Goal: Information Seeking & Learning: Understand process/instructions

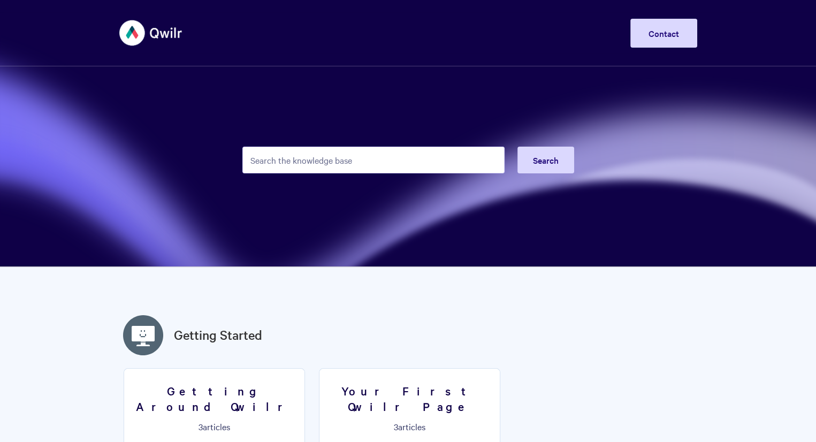
click at [336, 163] on input "Search the knowledge base" at bounding box center [373, 160] width 262 height 27
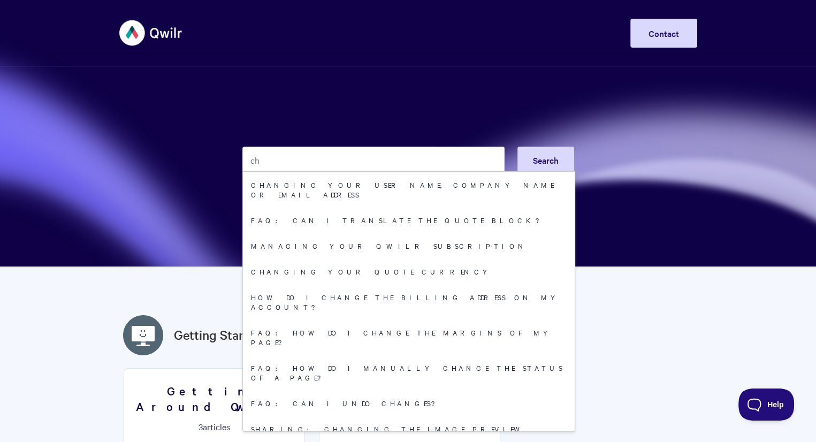
type input "c"
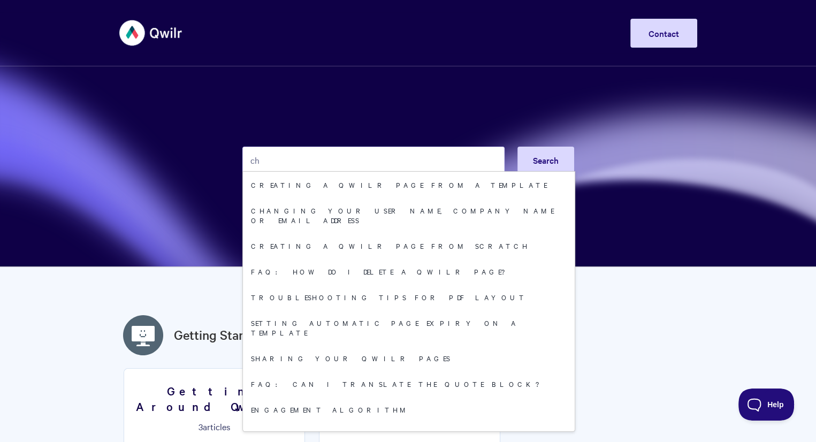
type input "c"
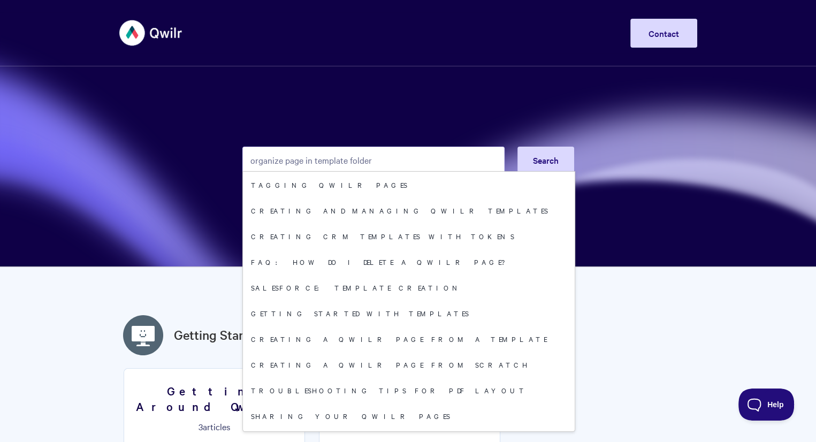
type input "organize page in template folder"
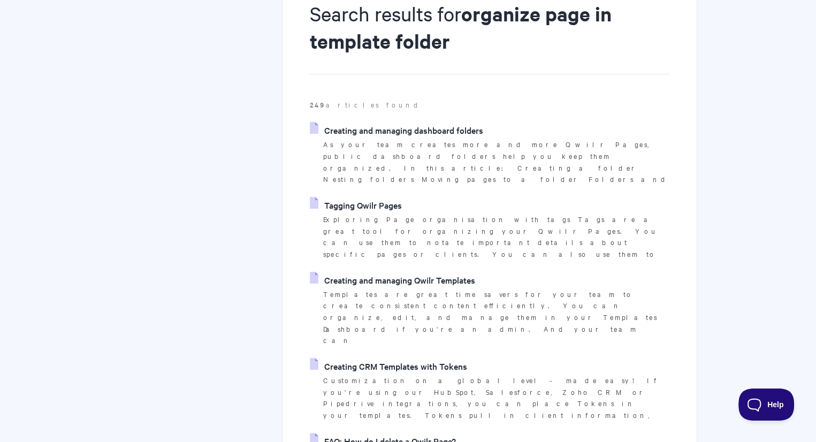
scroll to position [160, 0]
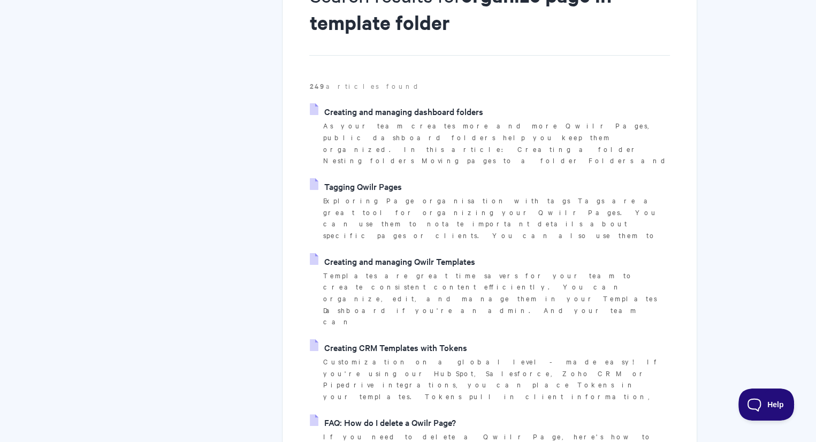
click at [387, 253] on link "Creating and managing Qwilr Templates" at bounding box center [392, 261] width 165 height 16
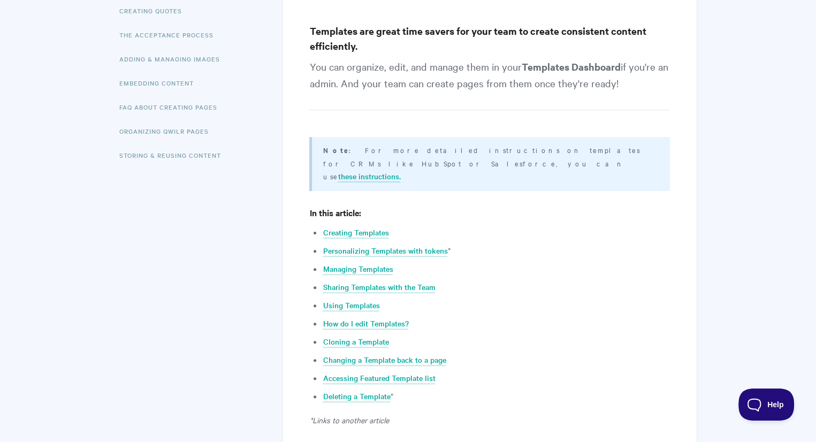
scroll to position [267, 0]
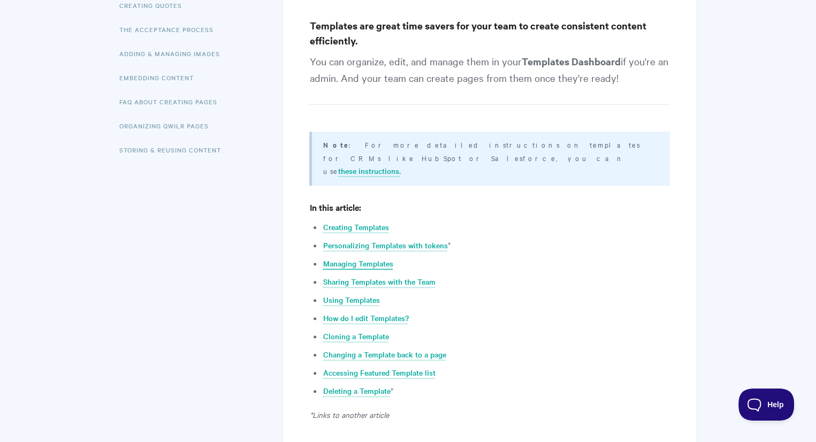
click at [362, 258] on link "Managing Templates" at bounding box center [358, 264] width 70 height 12
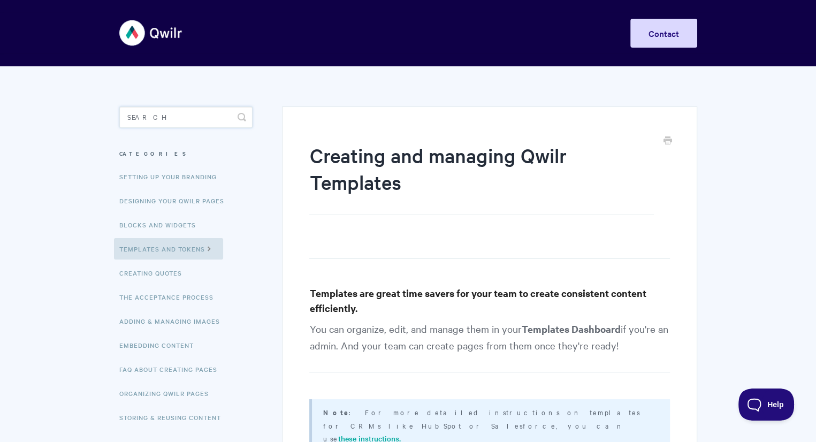
click at [155, 118] on input "Search" at bounding box center [185, 116] width 133 height 21
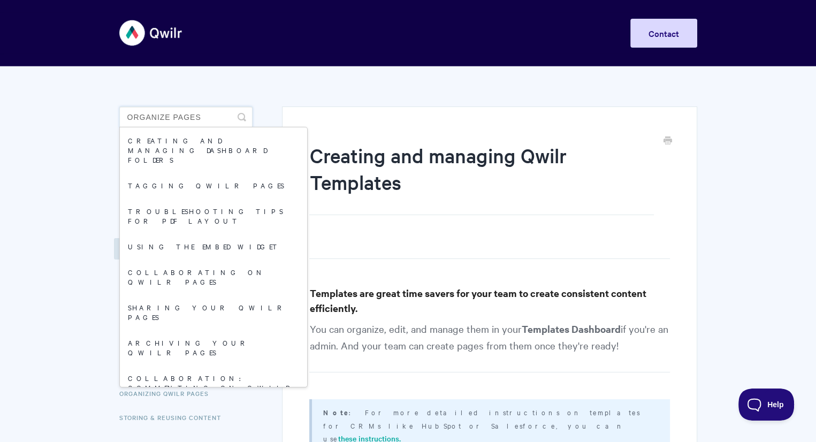
type input "organize pages"
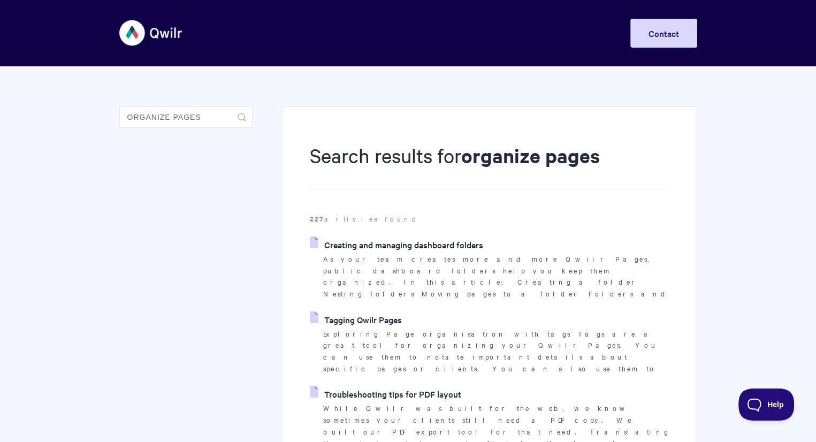
click at [386, 246] on link "Creating and managing dashboard folders" at bounding box center [396, 244] width 173 height 16
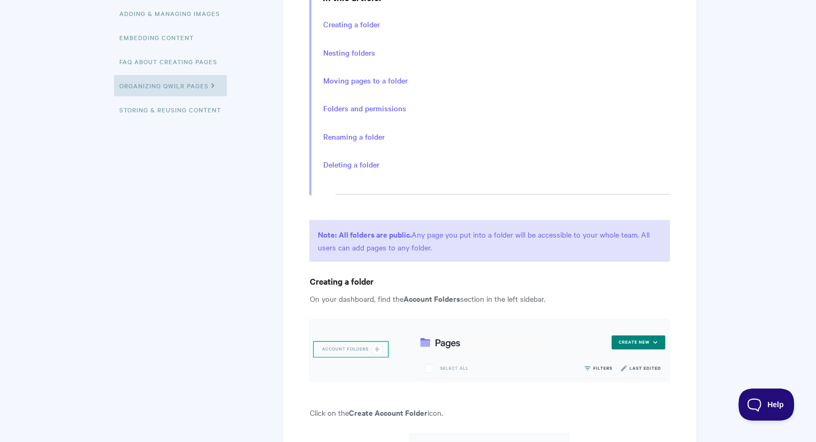
scroll to position [321, 0]
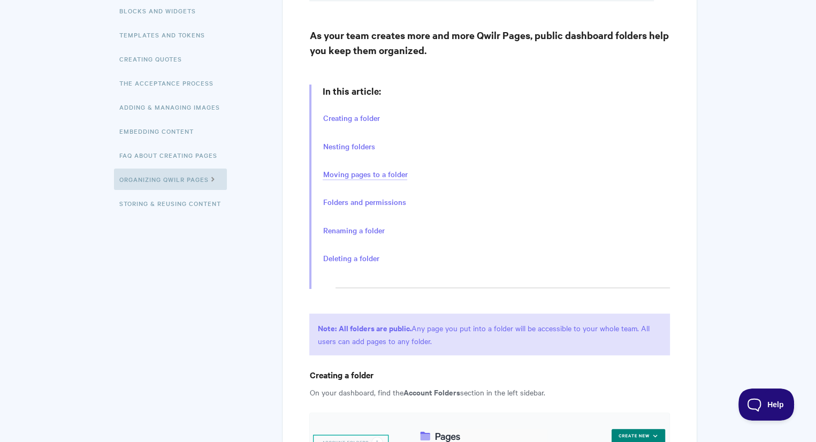
click at [357, 174] on link "Moving pages to a folder" at bounding box center [365, 174] width 85 height 12
